Goal: Task Accomplishment & Management: Use online tool/utility

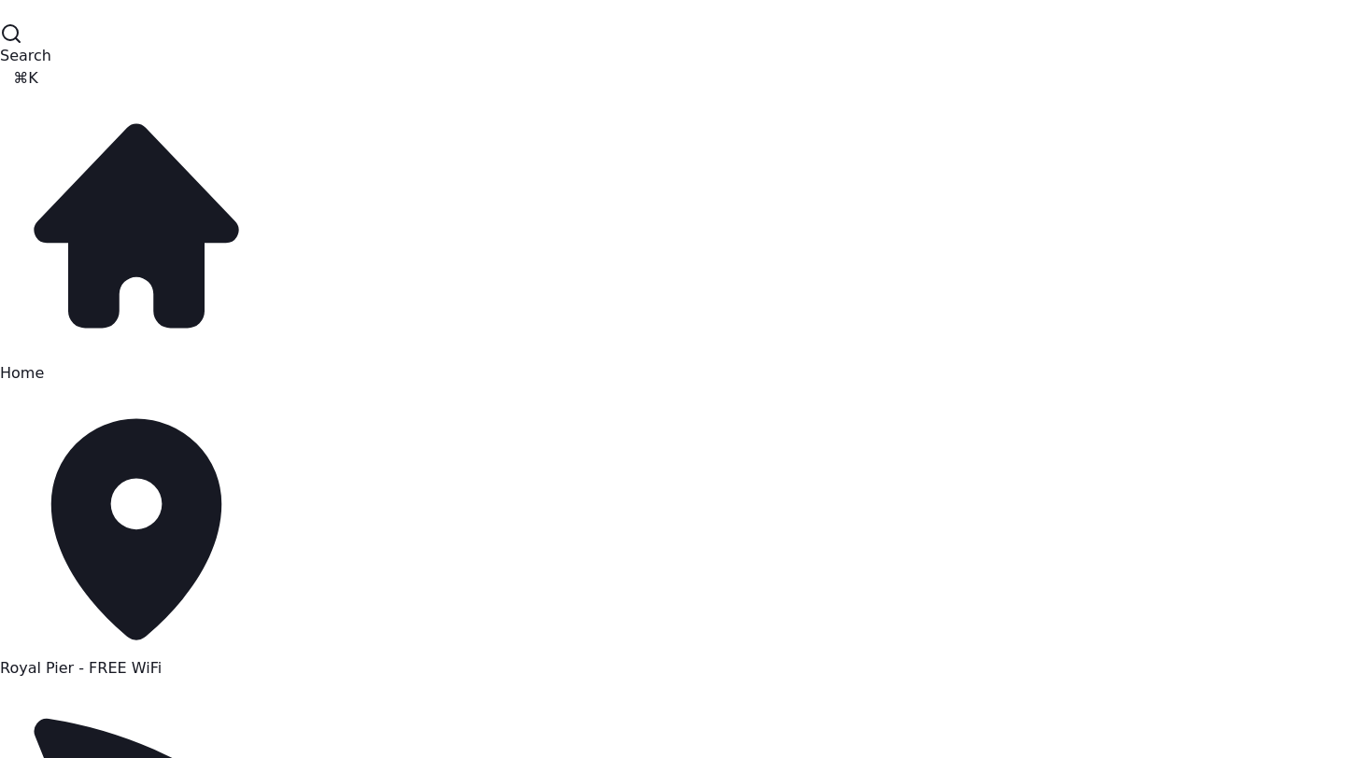
scroll to position [29, 0]
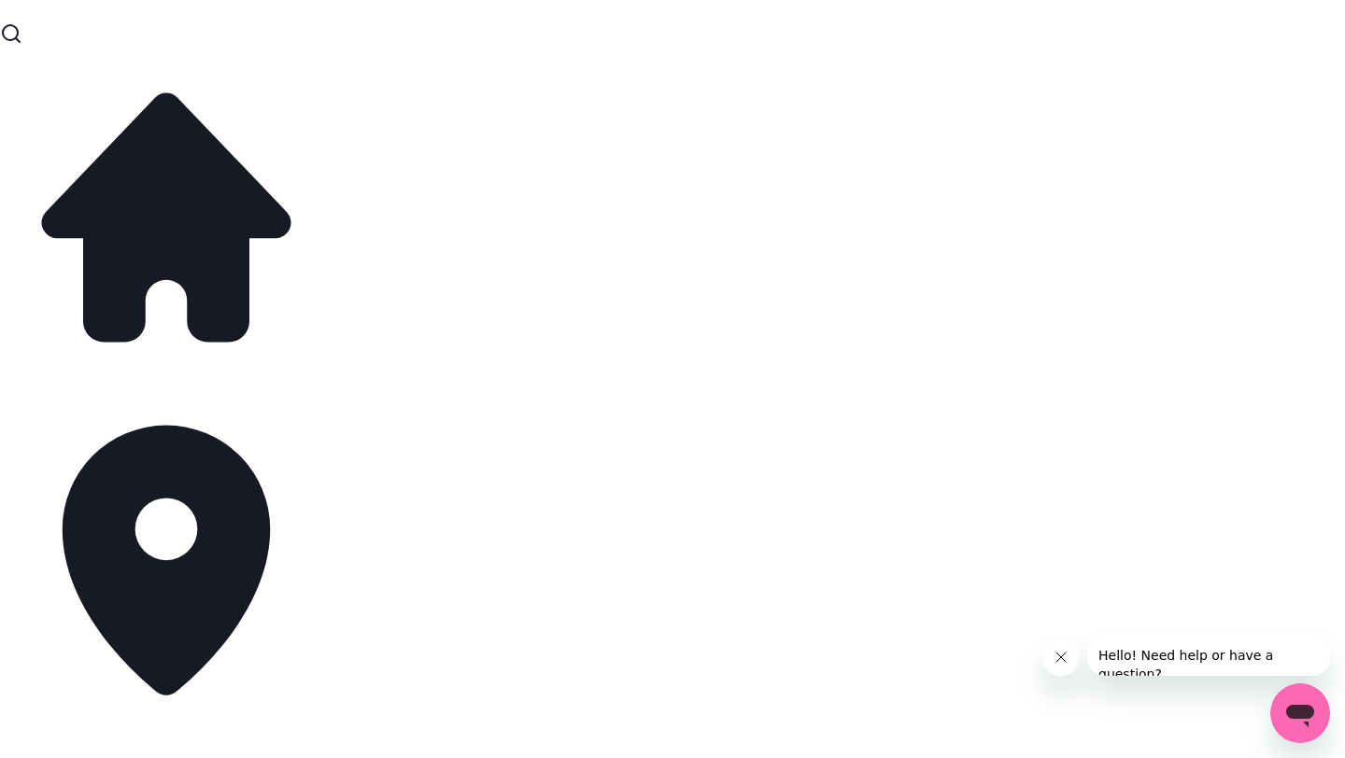
click at [1063, 653] on icon "Close message from company" at bounding box center [1060, 657] width 15 height 15
